Goal: Ask a question

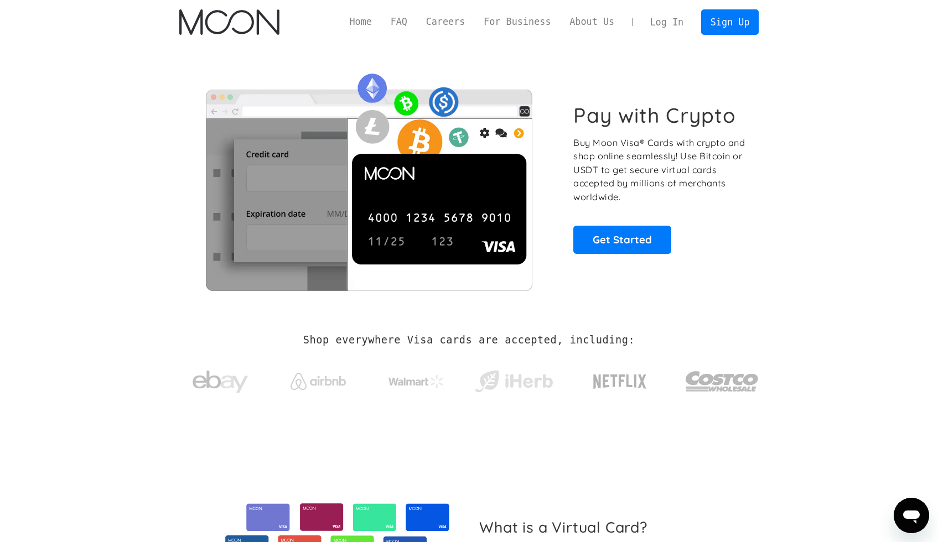
click at [661, 24] on link "Log In" at bounding box center [667, 22] width 52 height 24
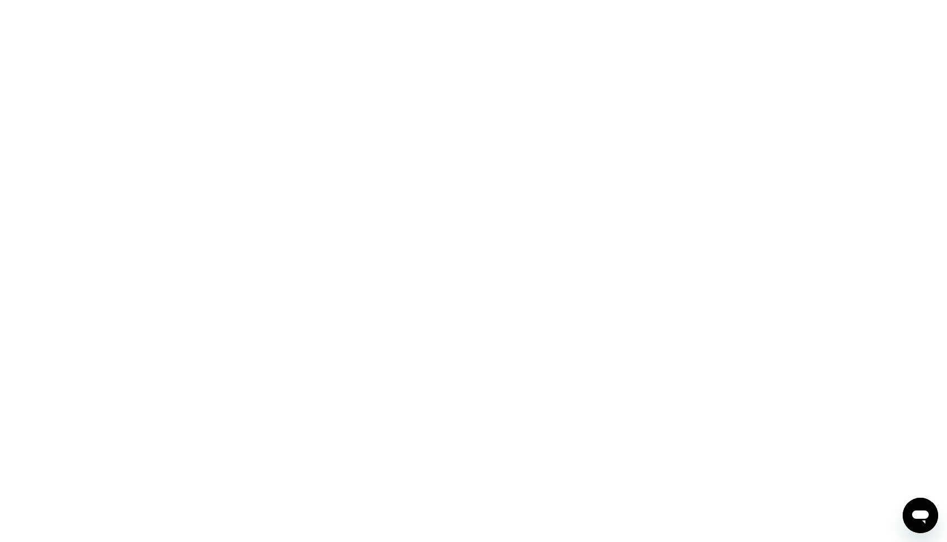
click at [919, 505] on div "Open messaging window" at bounding box center [919, 515] width 33 height 33
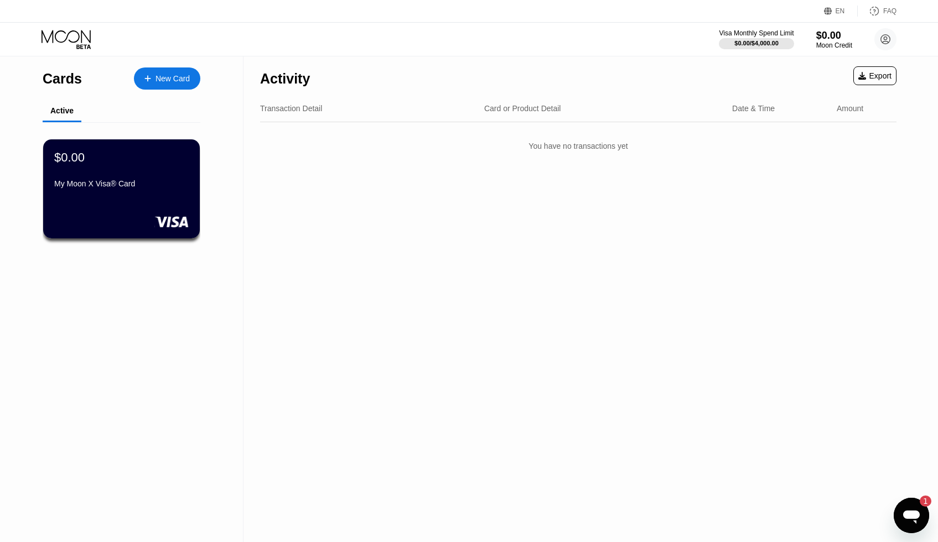
click at [912, 511] on icon "Open messaging window, 1 unread message" at bounding box center [911, 517] width 17 height 13
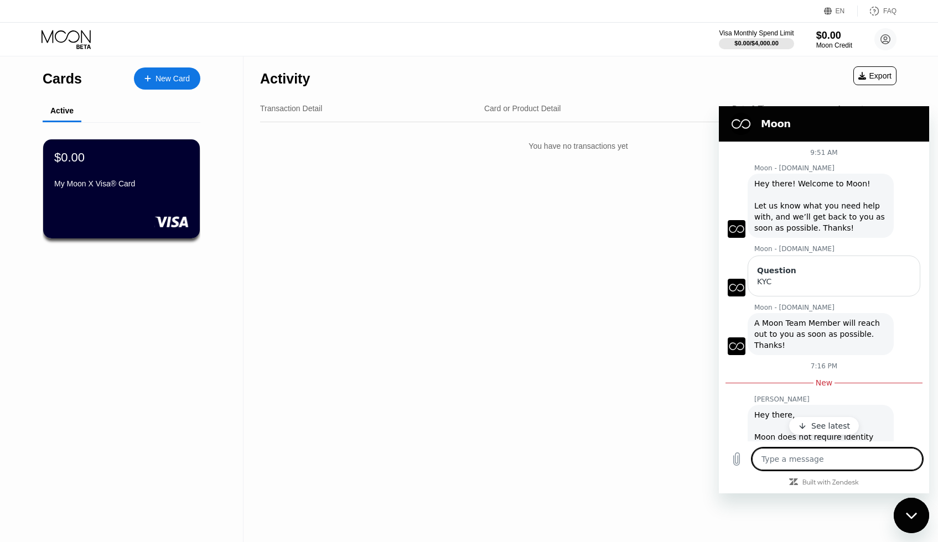
type textarea "x"
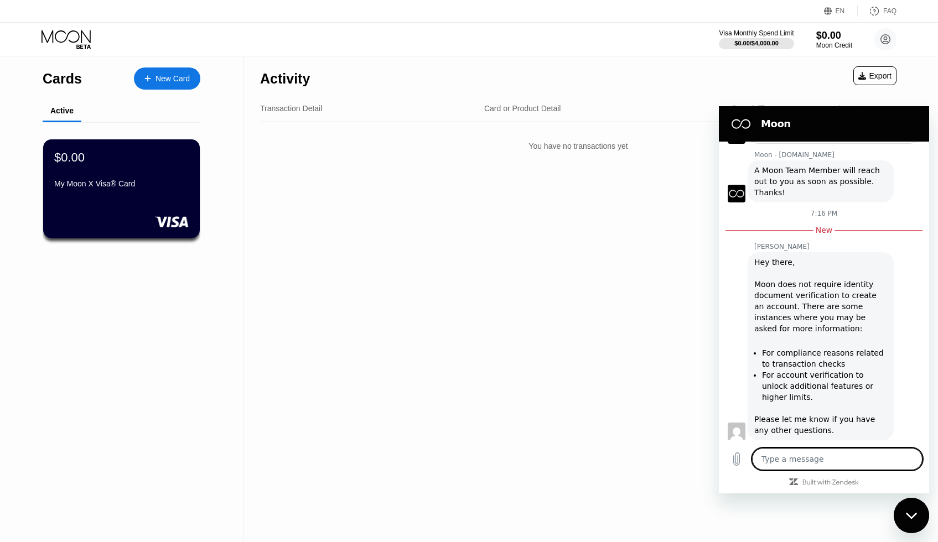
scroll to position [164, 0]
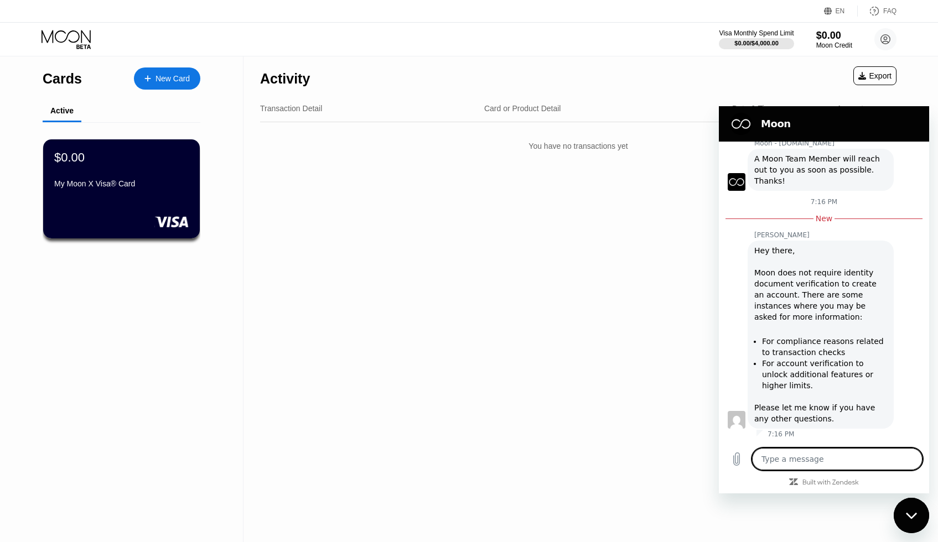
click at [788, 454] on textarea at bounding box center [837, 459] width 170 height 22
type textarea "c"
type textarea "x"
type textarea "ca"
type textarea "x"
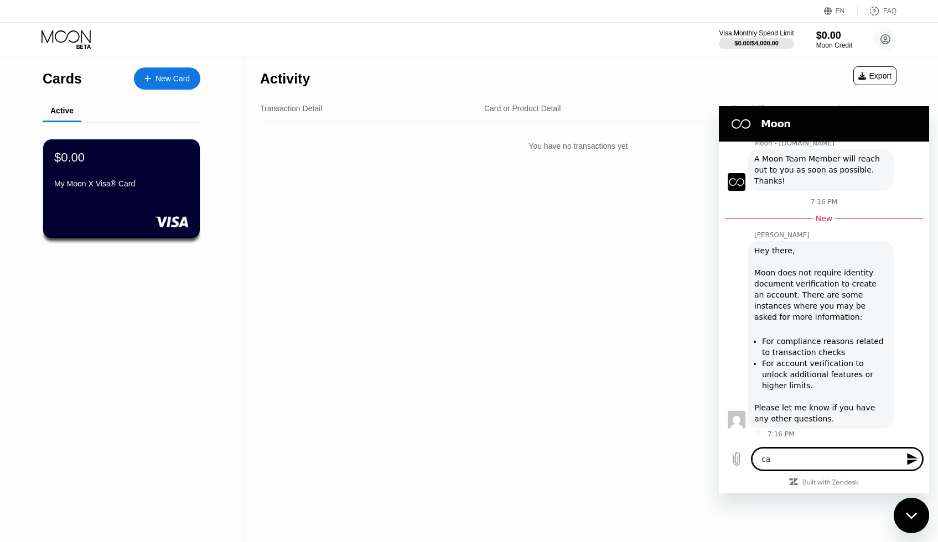
type textarea "can"
type textarea "x"
type textarea "can"
type textarea "x"
type textarea "can i"
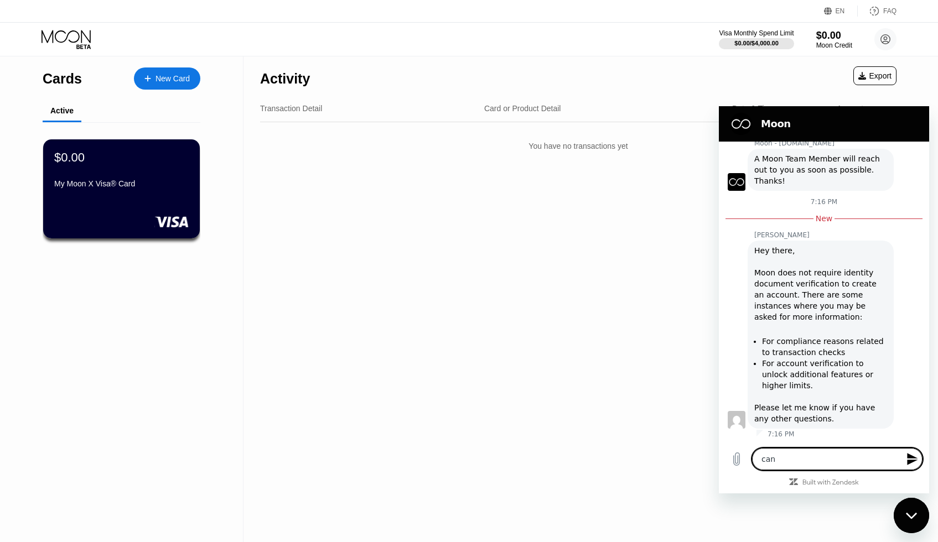
type textarea "x"
type textarea "can i"
type textarea "x"
type textarea "can i g"
type textarea "x"
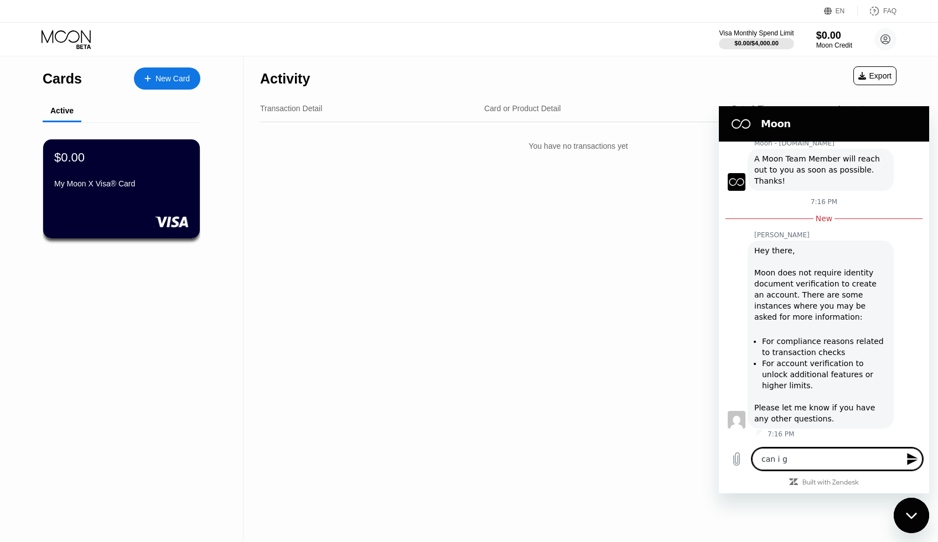
type textarea "can i ge"
type textarea "x"
type textarea "can i get"
type textarea "x"
type textarea "can i get"
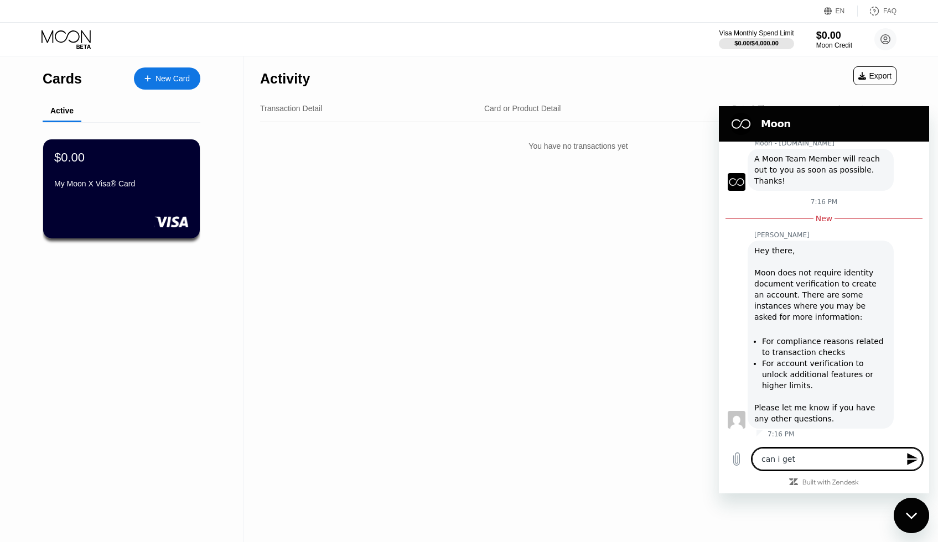
type textarea "x"
type textarea "can i get c"
type textarea "x"
type textarea "can i get ca"
type textarea "x"
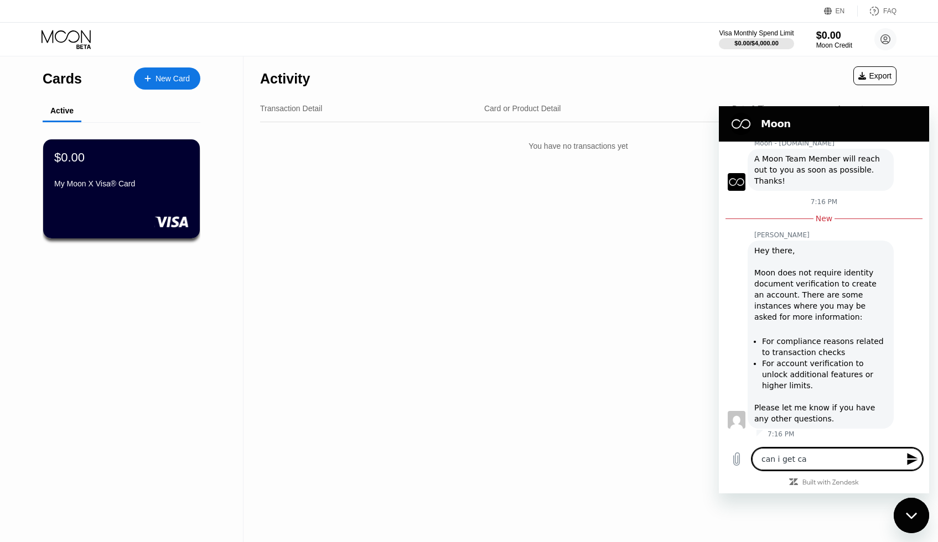
type textarea "can i get car"
type textarea "x"
type textarea "can i get card"
type textarea "x"
type textarea "can i get card"
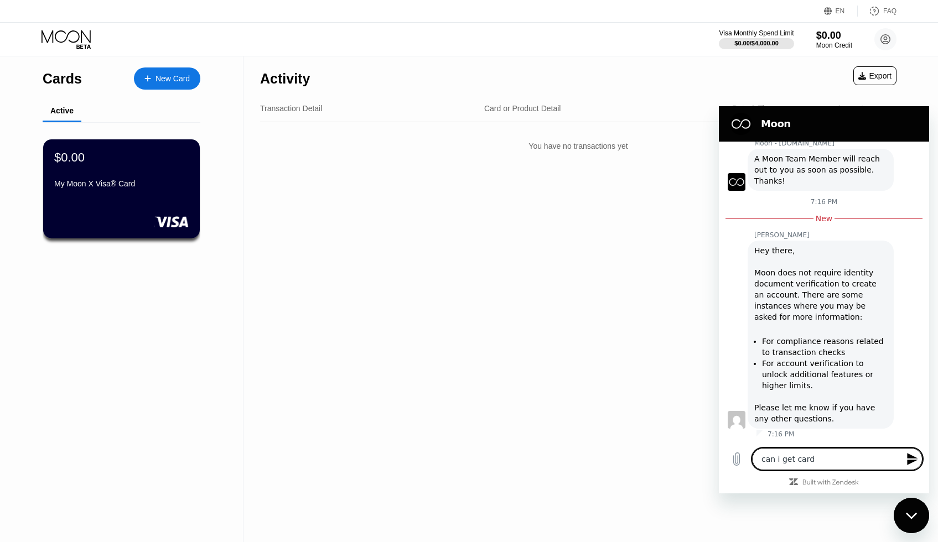
type textarea "x"
type textarea "can i get card w"
type textarea "x"
type textarea "can i get card wi"
type textarea "x"
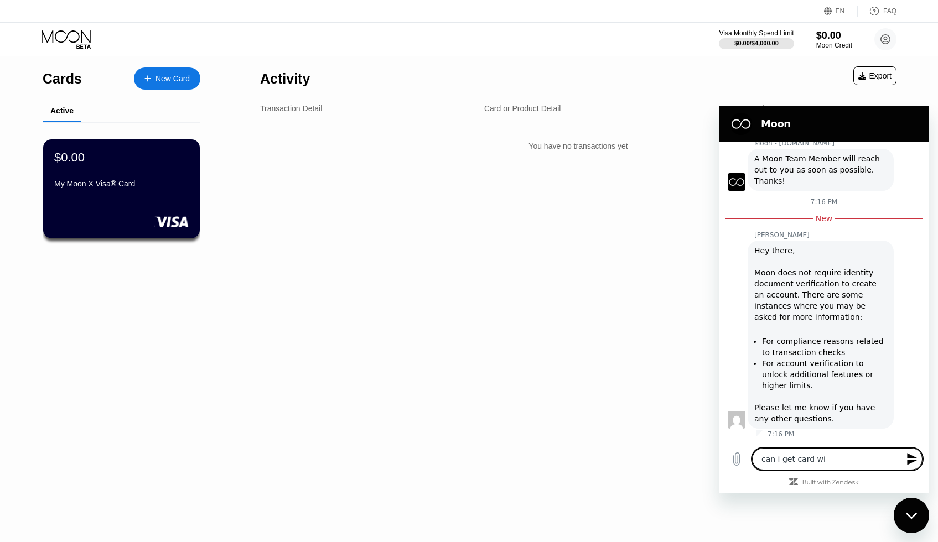
type textarea "can i get card wit"
type textarea "x"
type textarea "can i get card with"
type textarea "x"
type textarea "can i get card with"
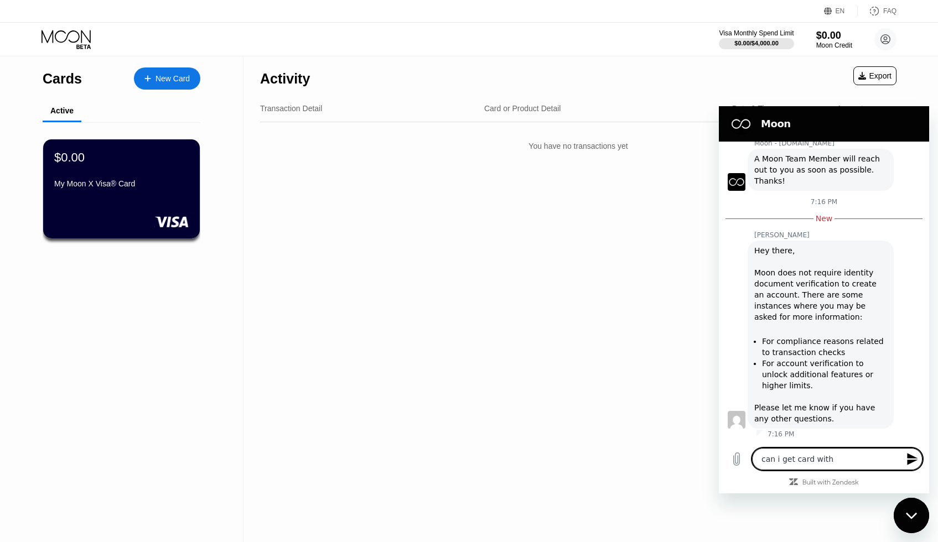
type textarea "x"
type textarea "can i get card with m"
type textarea "x"
type textarea "can i get card with my"
type textarea "x"
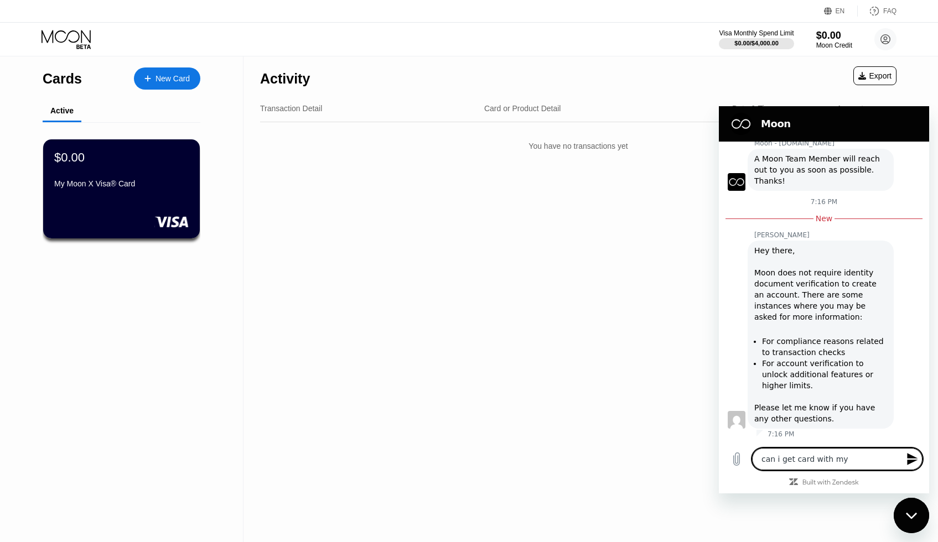
type textarea "can i get card with my"
type textarea "x"
type textarea "can i get card with my n"
type textarea "x"
type textarea "can i get card with my na"
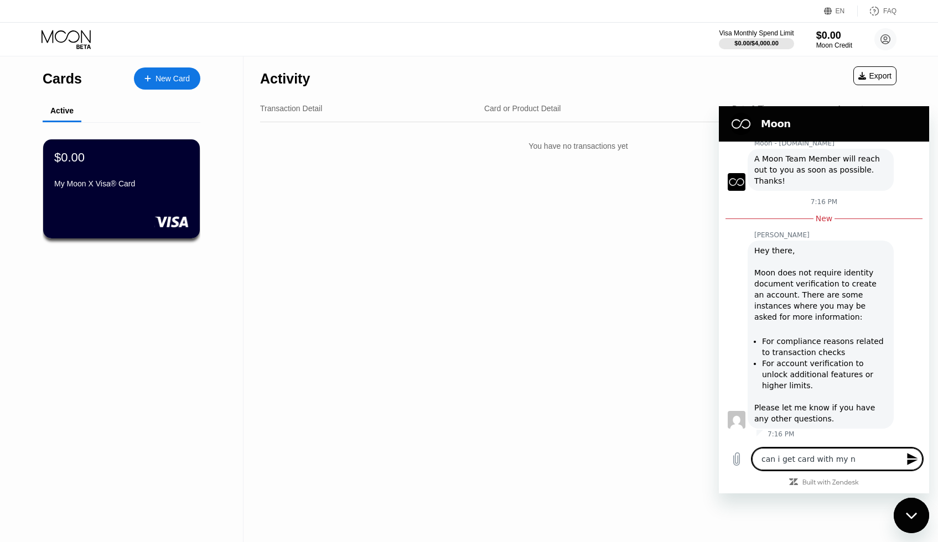
type textarea "x"
type textarea "can i get card with my nam"
type textarea "x"
type textarea "can i get card with my name"
type textarea "x"
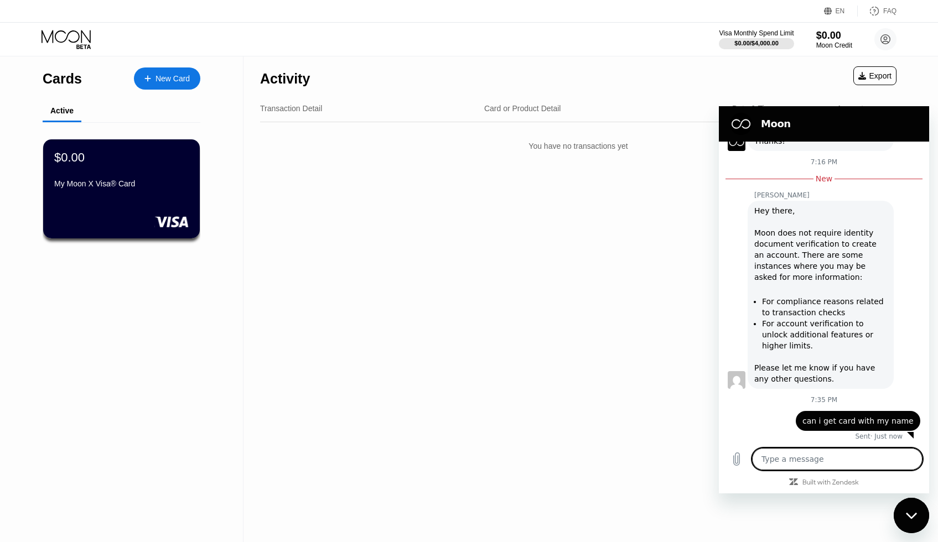
scroll to position [206, 0]
type textarea "x"
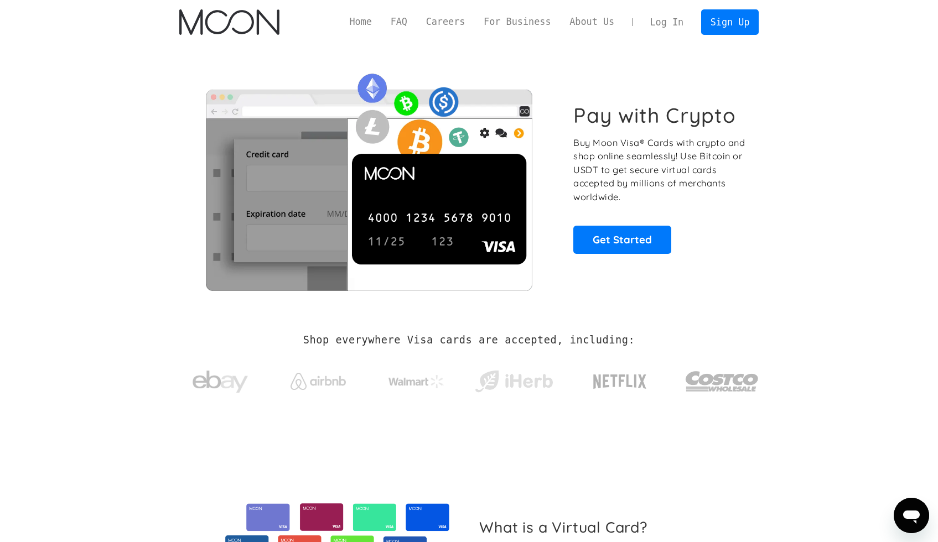
click at [670, 24] on link "Log In" at bounding box center [667, 22] width 52 height 24
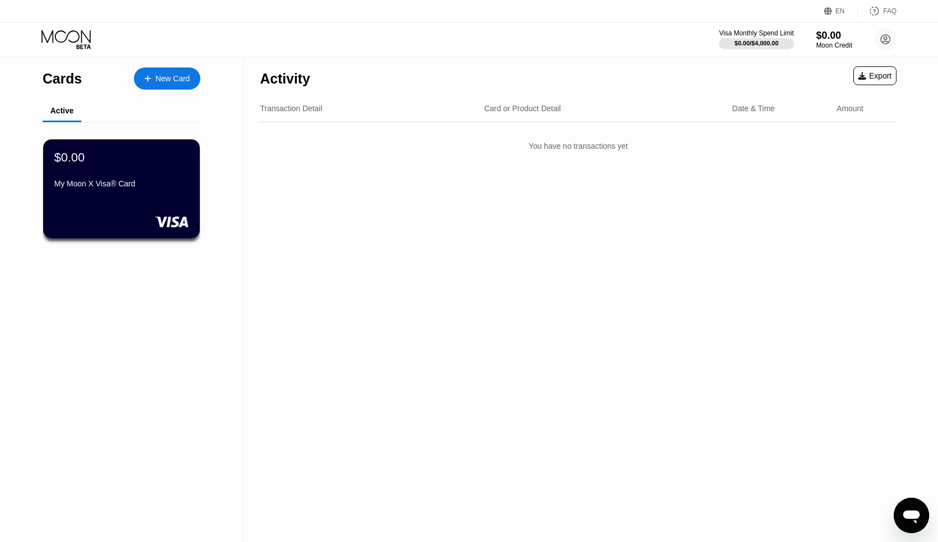
click at [915, 508] on icon "Open messaging window" at bounding box center [912, 516] width 20 height 20
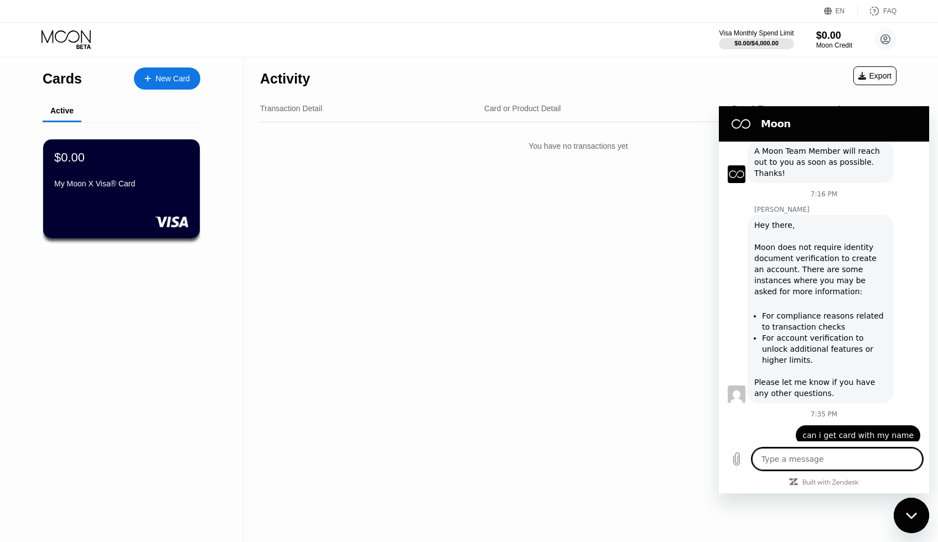
scroll to position [189, 0]
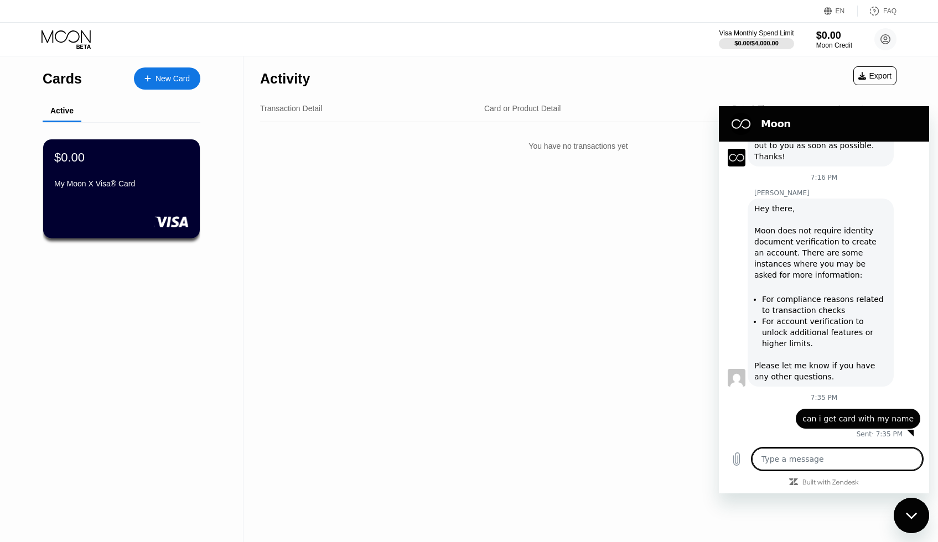
type textarea "x"
